Goal: Entertainment & Leisure: Consume media (video, audio)

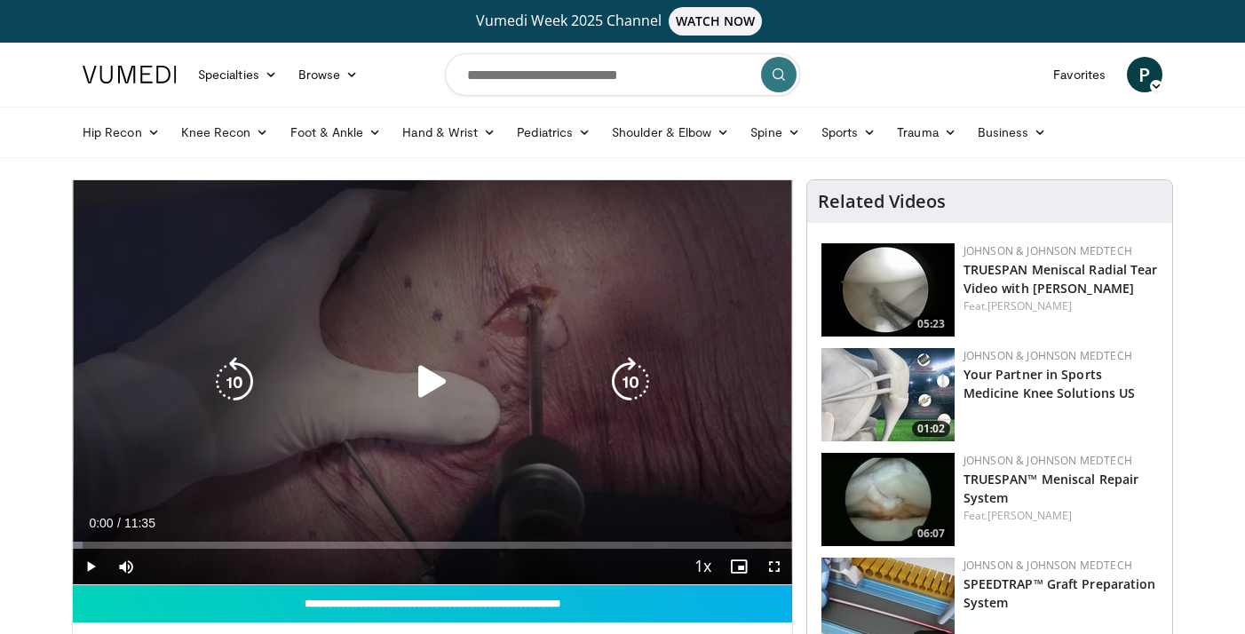
click at [427, 378] on icon "Video Player" at bounding box center [432, 382] width 50 height 50
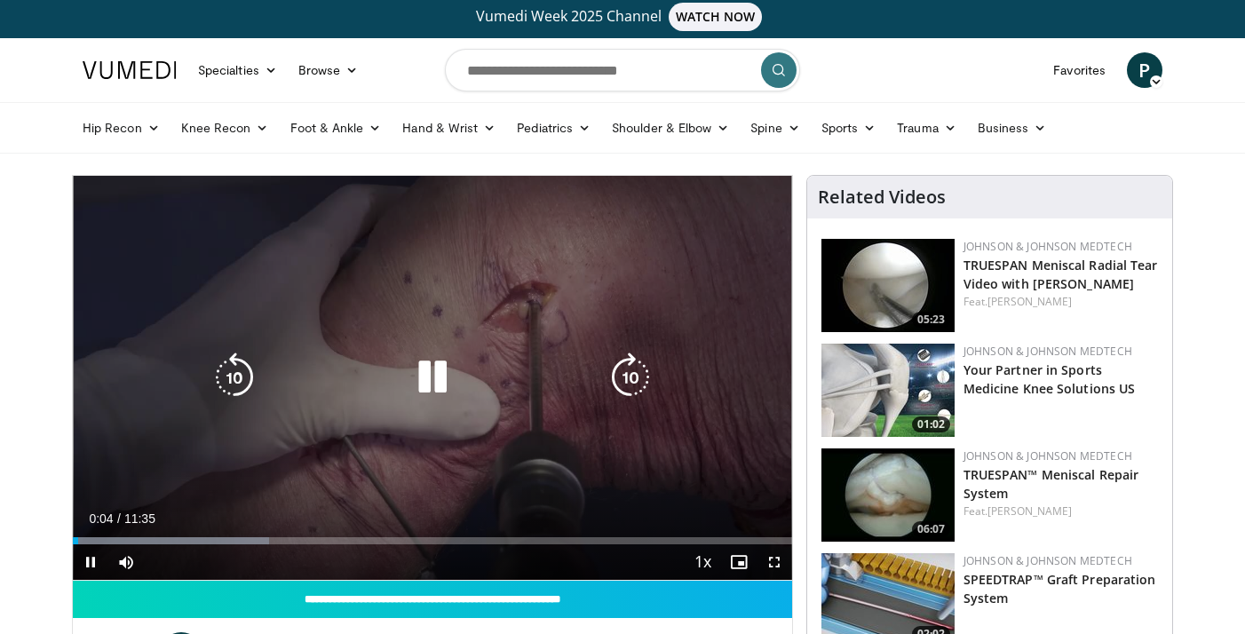
scroll to position [13, 0]
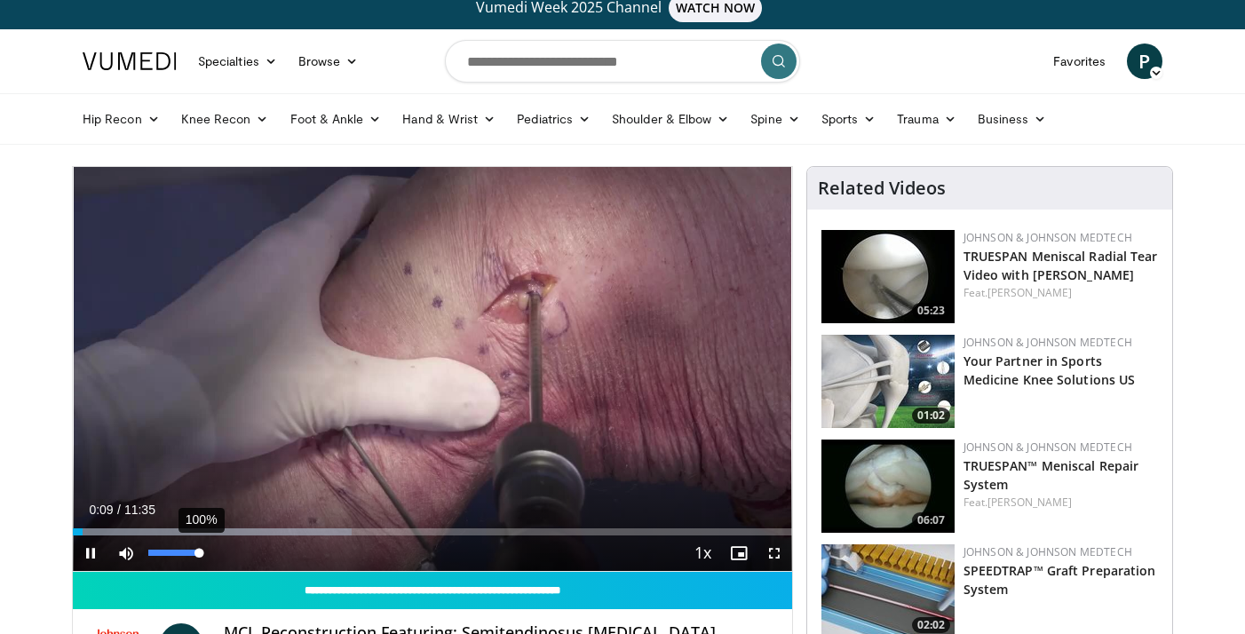
click at [199, 554] on div "Volume Level" at bounding box center [173, 552] width 51 height 6
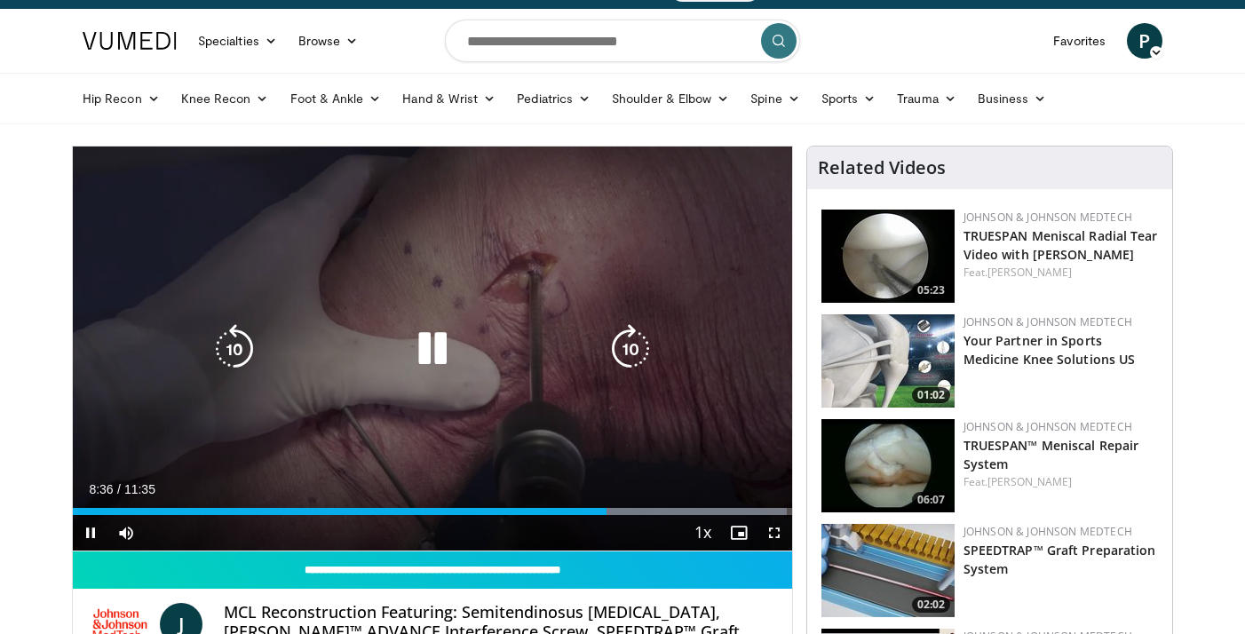
scroll to position [33, 0]
